Goal: Transaction & Acquisition: Purchase product/service

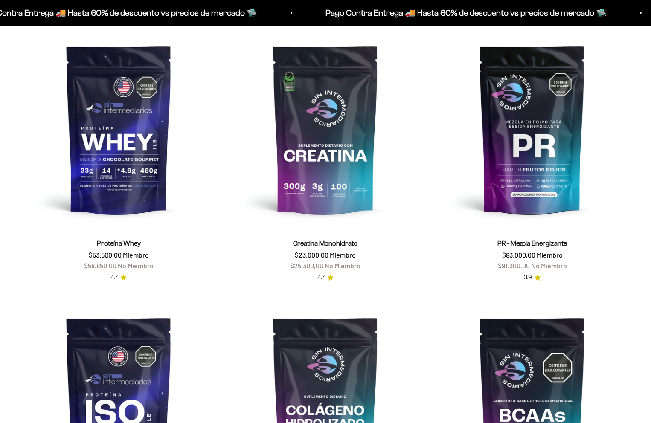
scroll to position [429, 0]
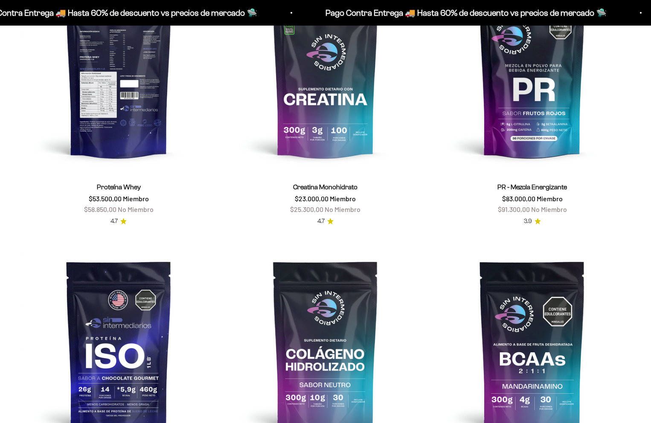
click at [118, 108] on img at bounding box center [118, 73] width 197 height 197
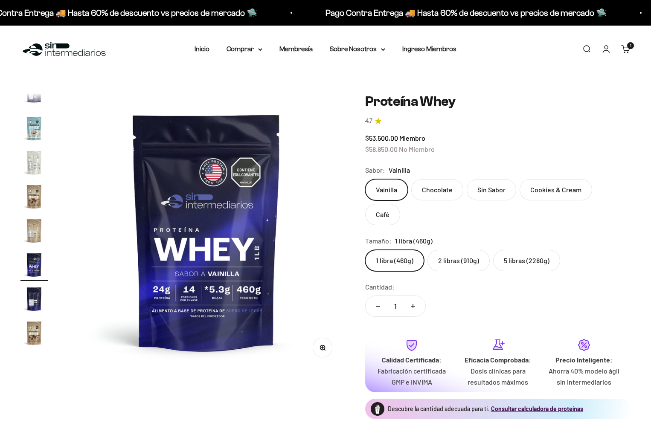
scroll to position [0, 4875]
click at [449, 250] on label "2 libras (910g)" at bounding box center [458, 260] width 62 height 21
click at [365, 250] on input "2 libras (910g)" at bounding box center [365, 250] width 0 height 0
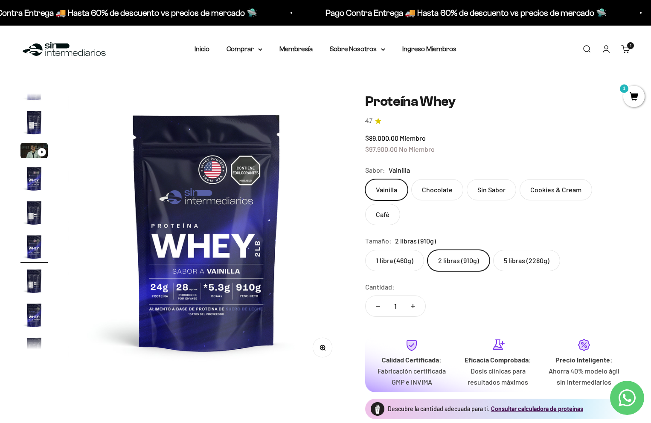
scroll to position [16, 0]
